Goal: Find specific page/section: Find specific page/section

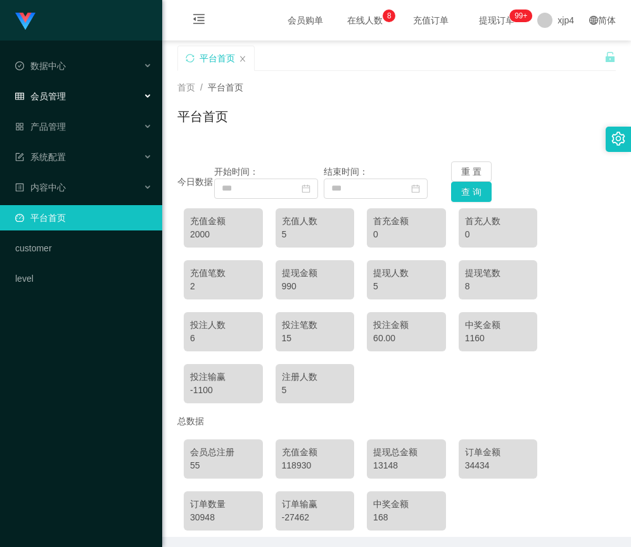
click at [84, 94] on div "会员管理" at bounding box center [81, 96] width 162 height 25
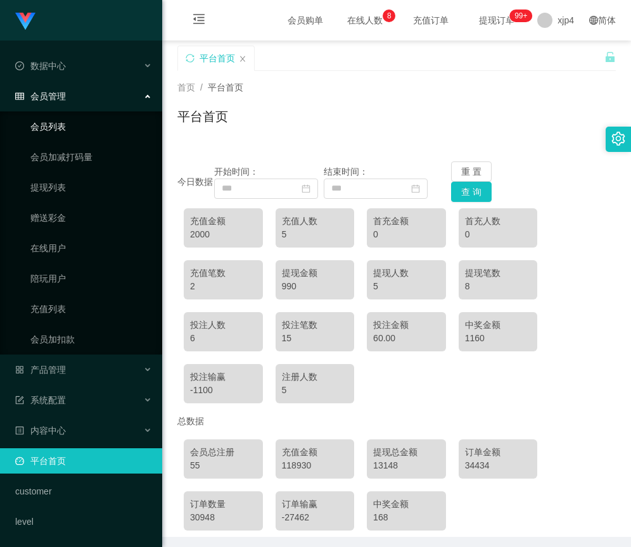
click at [81, 122] on link "会员列表" at bounding box center [91, 126] width 122 height 25
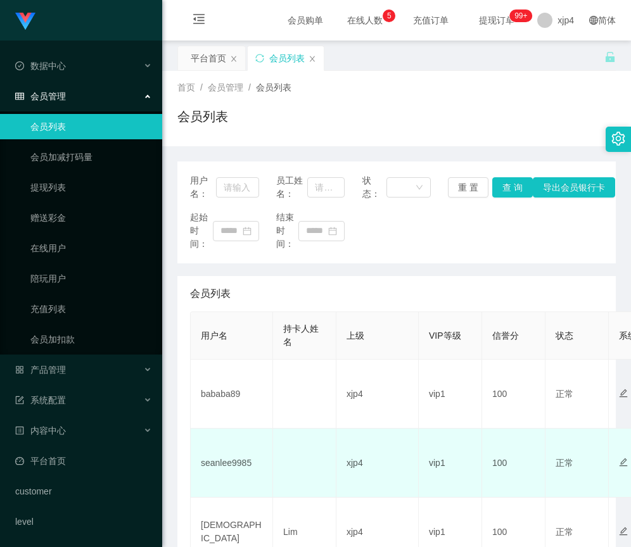
click at [232, 461] on td "seanlee9985" at bounding box center [232, 463] width 82 height 69
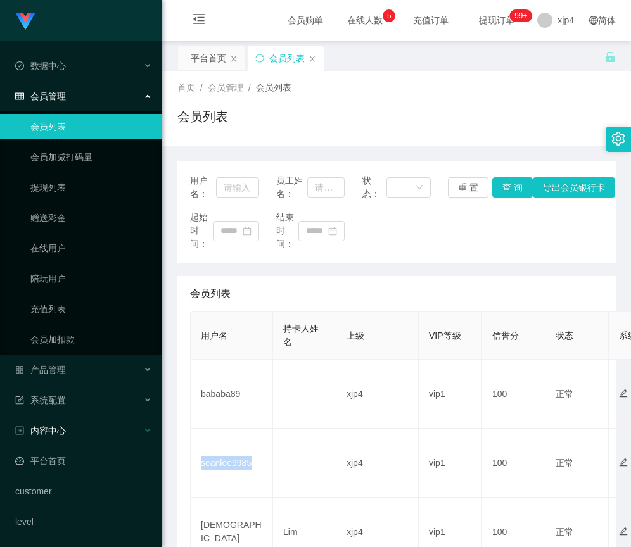
copy td "seanlee9985"
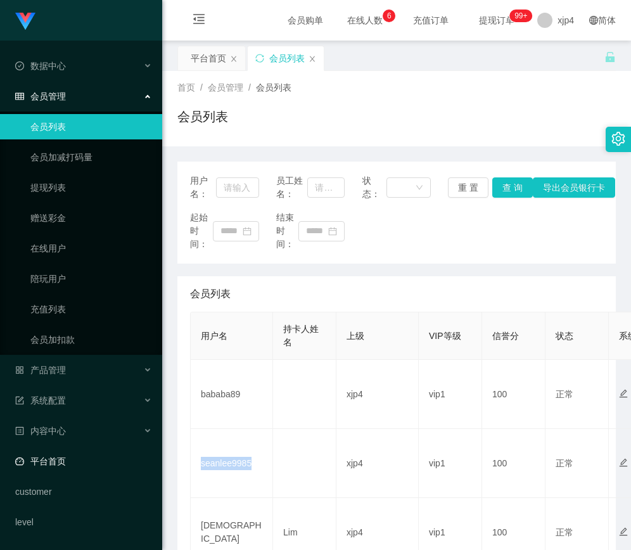
click at [47, 459] on link "平台首页" at bounding box center [83, 460] width 137 height 25
